Goal: Check status: Check status

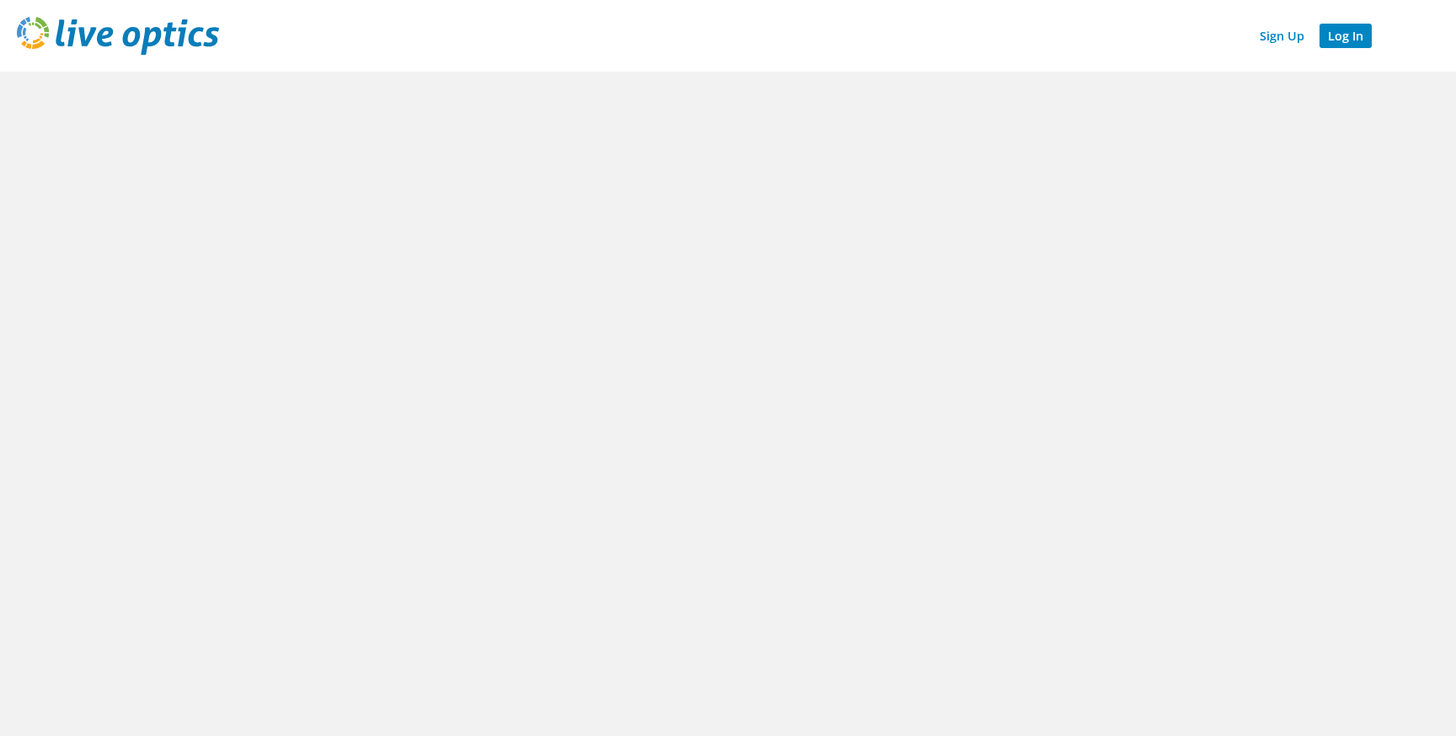
click at [1358, 37] on link "Log In" at bounding box center [1346, 36] width 52 height 24
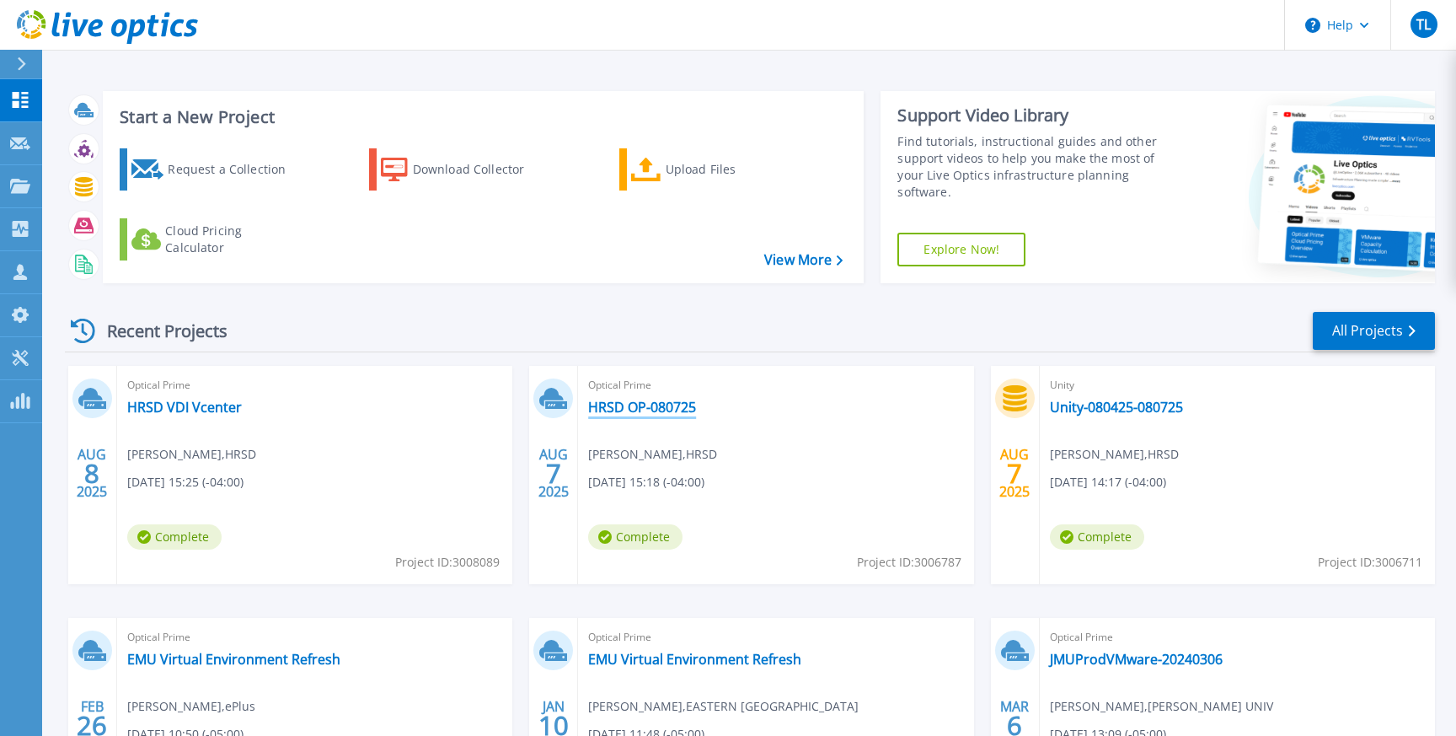
click at [647, 406] on link "HRSD OP-080725" at bounding box center [642, 407] width 108 height 17
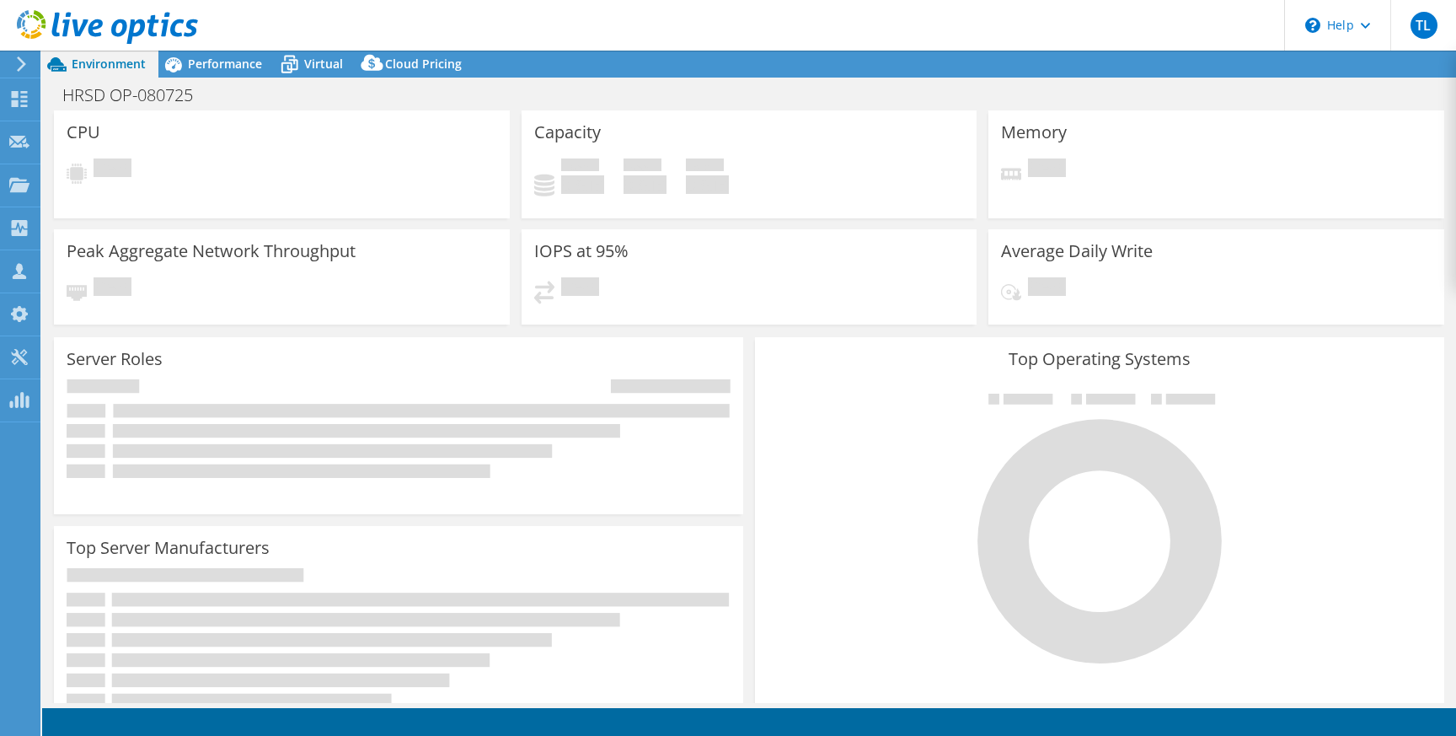
select select "USD"
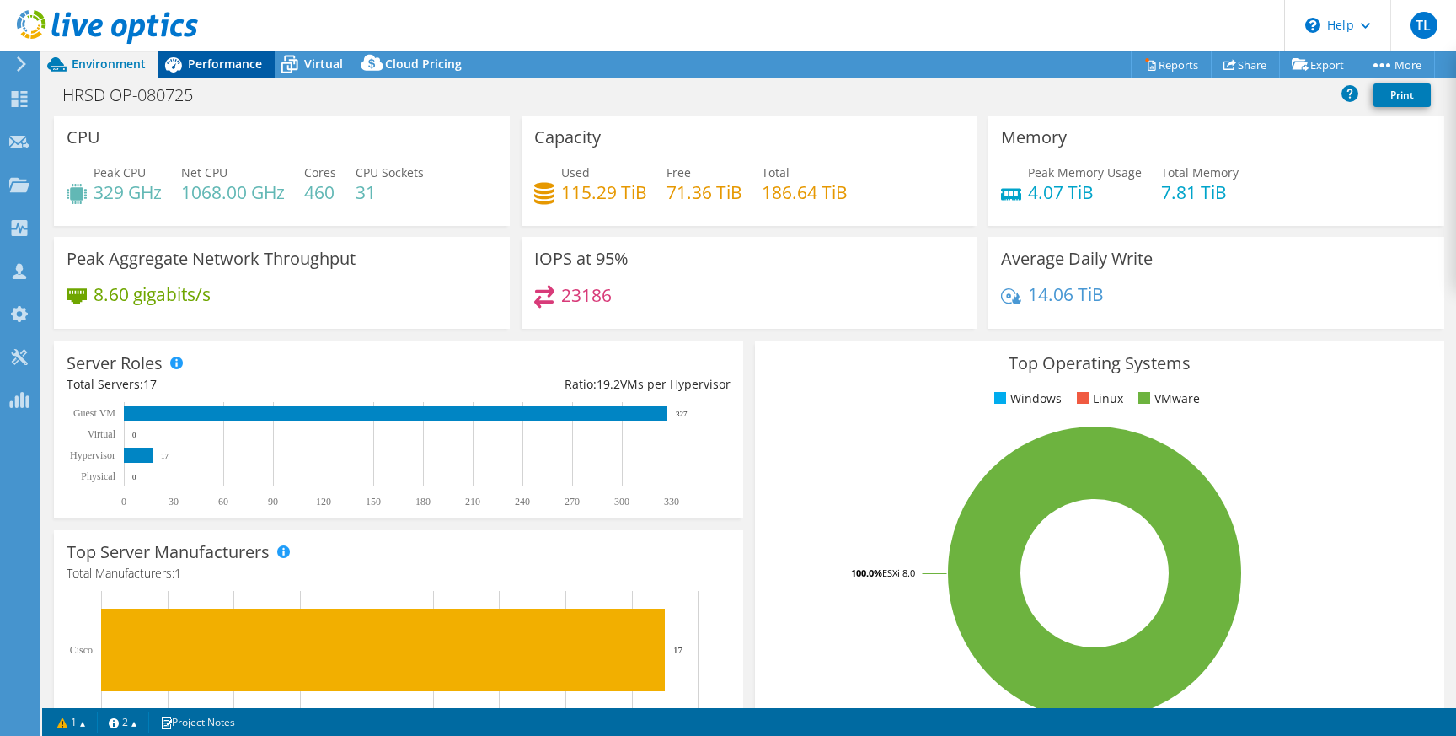
click at [218, 65] on span "Performance" at bounding box center [225, 64] width 74 height 16
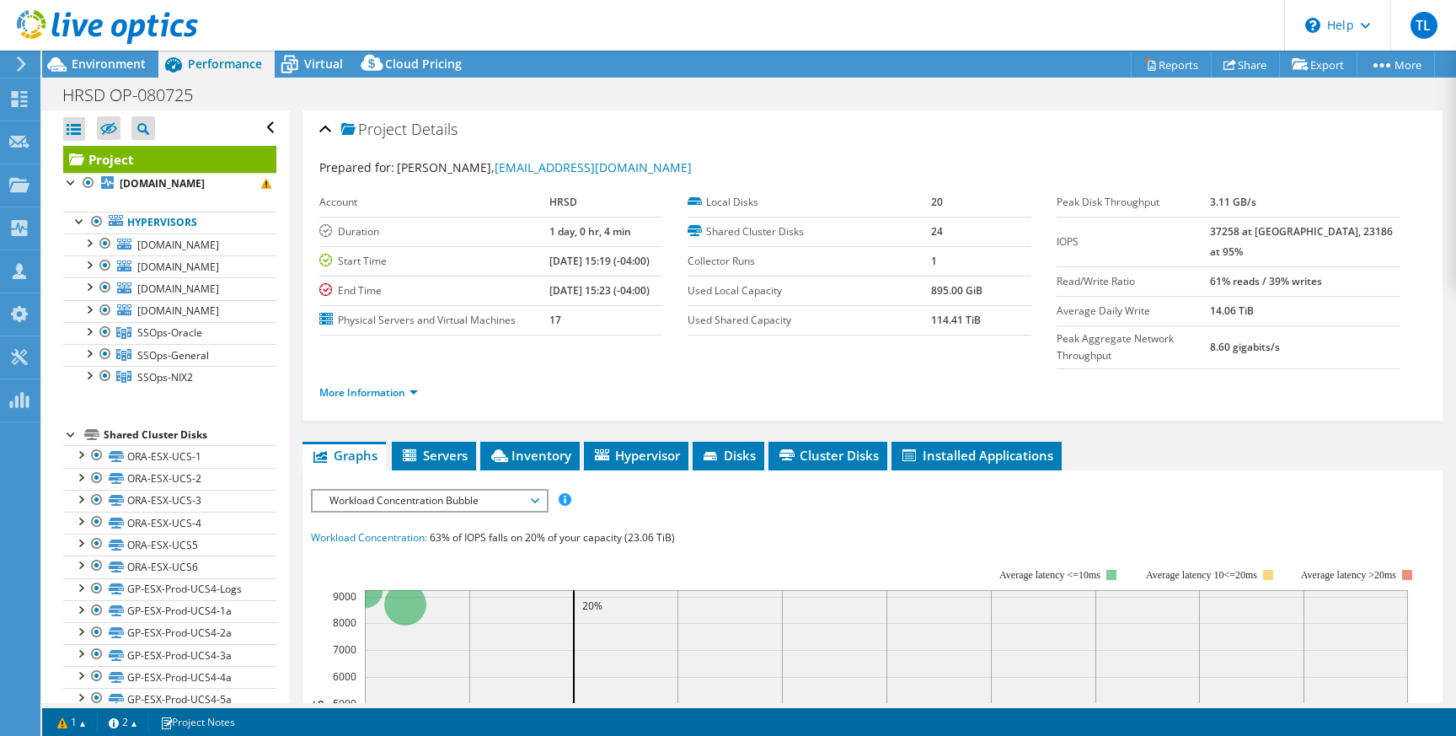
scroll to position [24, 0]
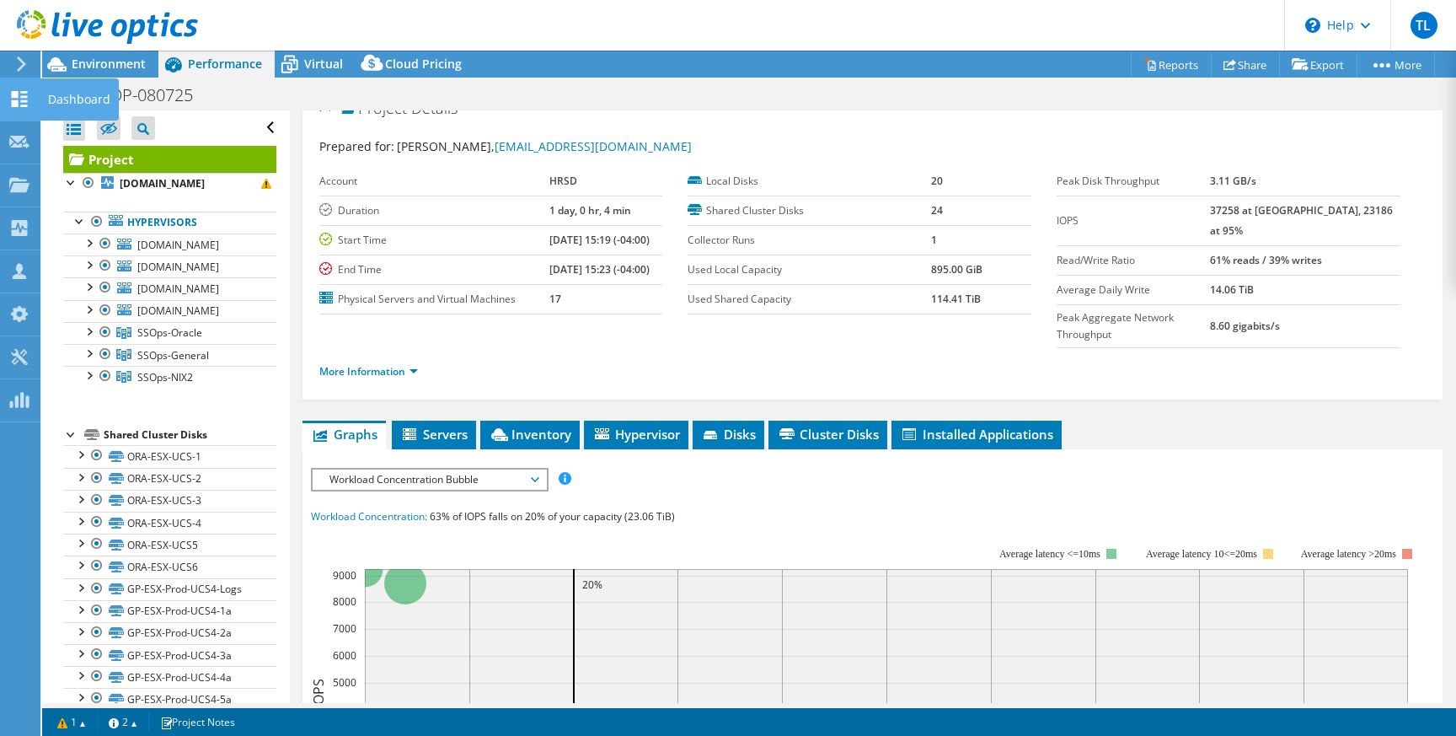
click at [19, 99] on icon at bounding box center [19, 99] width 20 height 16
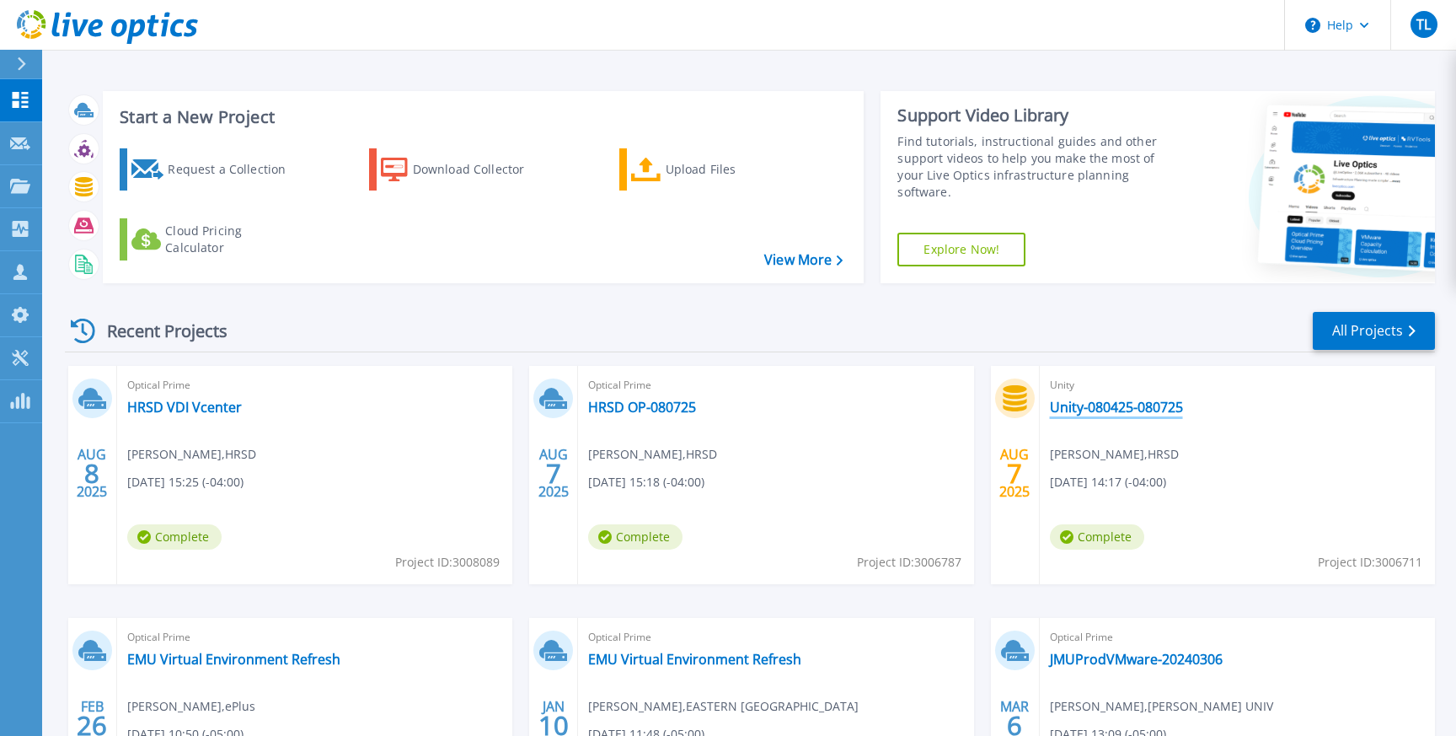
click at [1107, 409] on link "Unity-080425-080725" at bounding box center [1116, 407] width 133 height 17
